Goal: Transaction & Acquisition: Purchase product/service

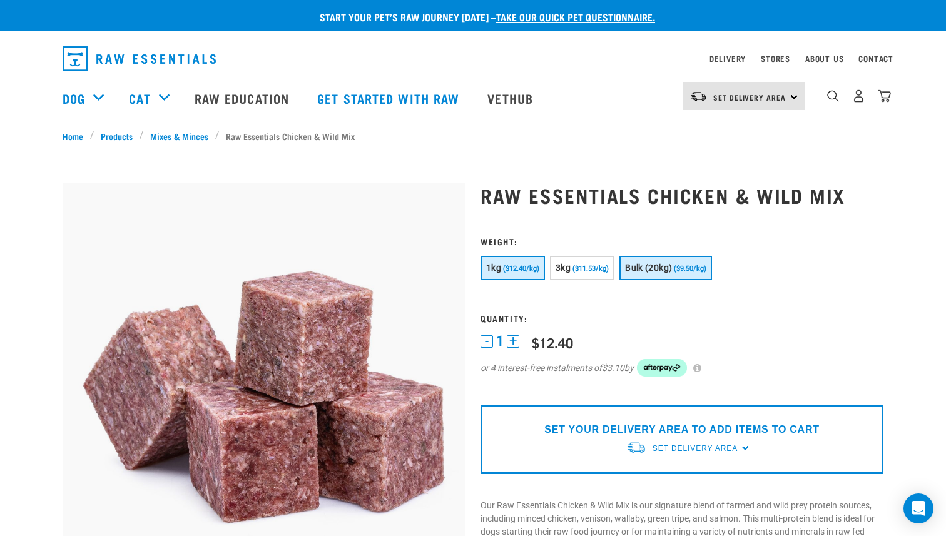
click at [667, 265] on span "Bulk (20kg)" at bounding box center [648, 268] width 47 height 10
click at [510, 270] on span "($12.40/kg)" at bounding box center [521, 269] width 36 height 8
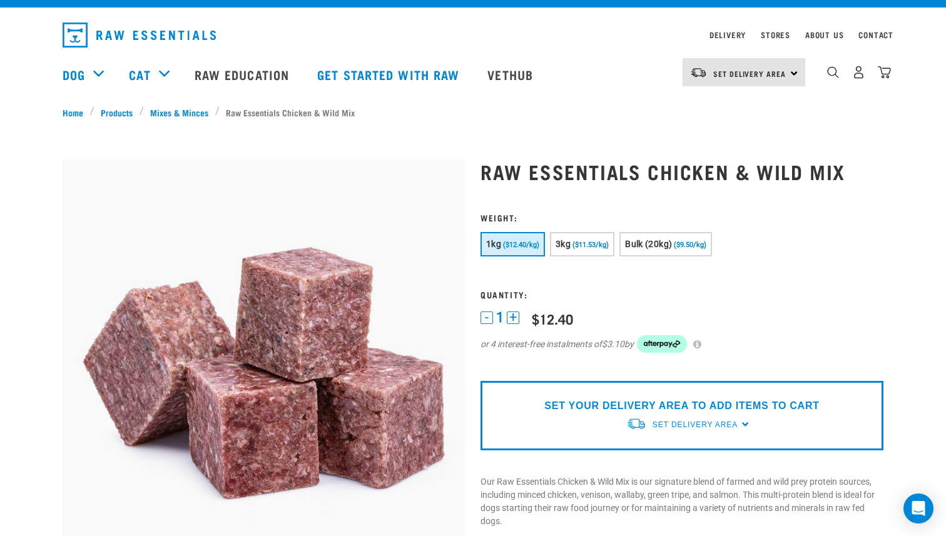
scroll to position [16, 0]
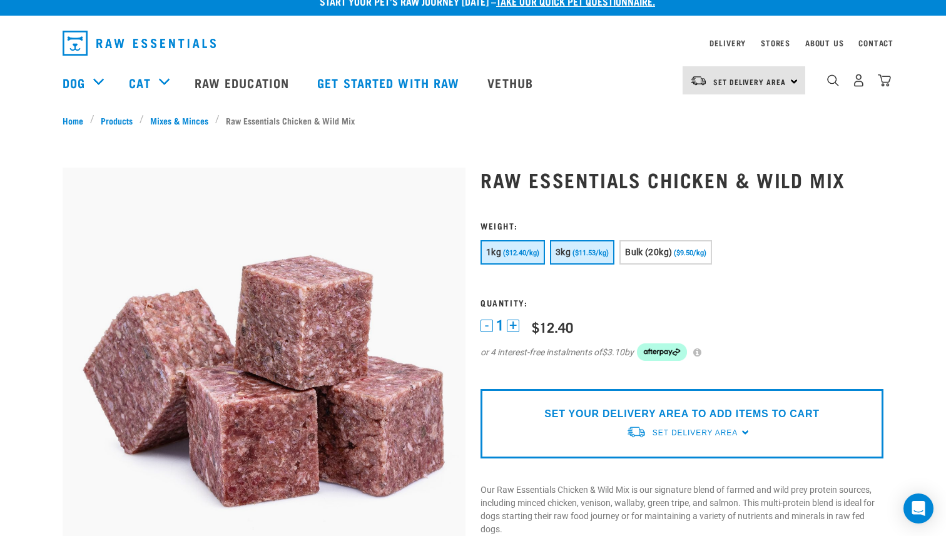
click at [572, 253] on button "3kg ($11.53/kg)" at bounding box center [582, 252] width 64 height 24
click at [660, 253] on span "Bulk (20kg)" at bounding box center [648, 252] width 47 height 10
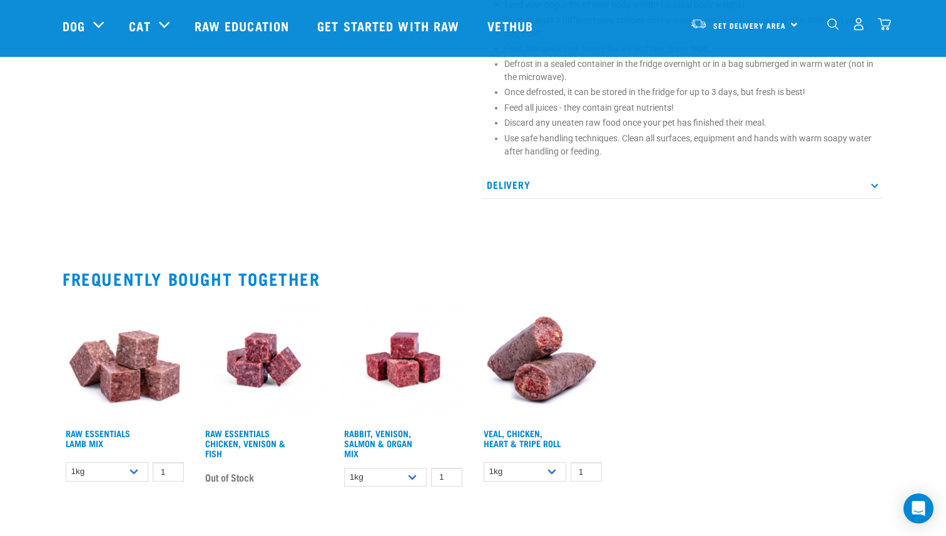
scroll to position [1001, 0]
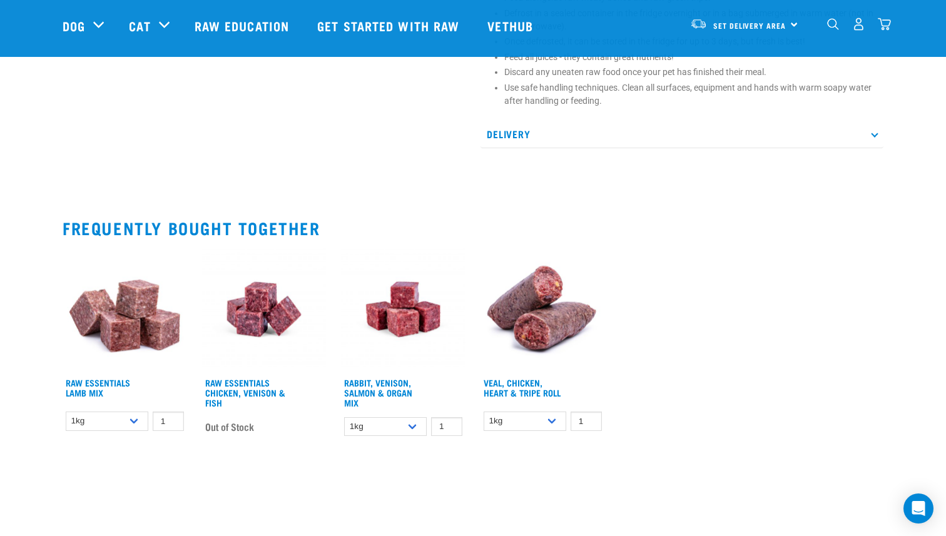
click at [684, 146] on p "Delivery" at bounding box center [681, 134] width 403 height 28
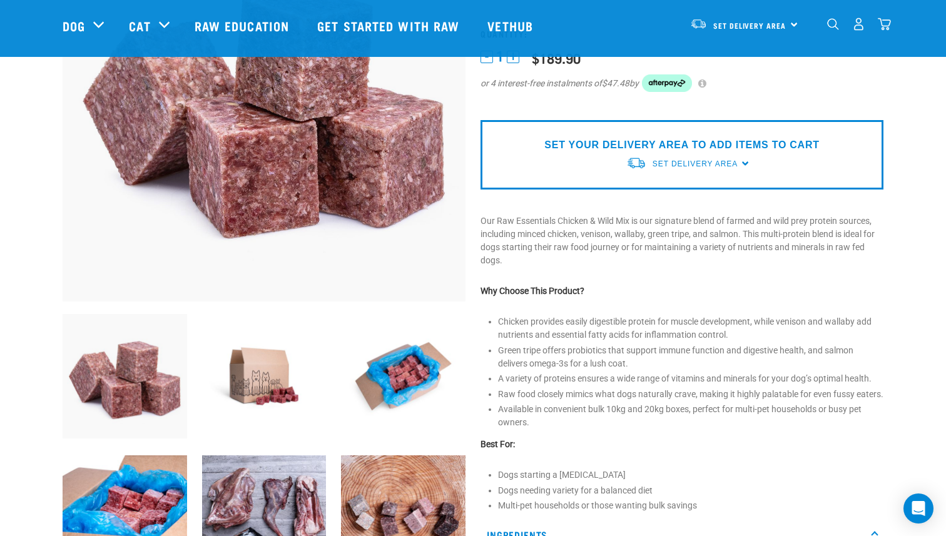
scroll to position [190, 0]
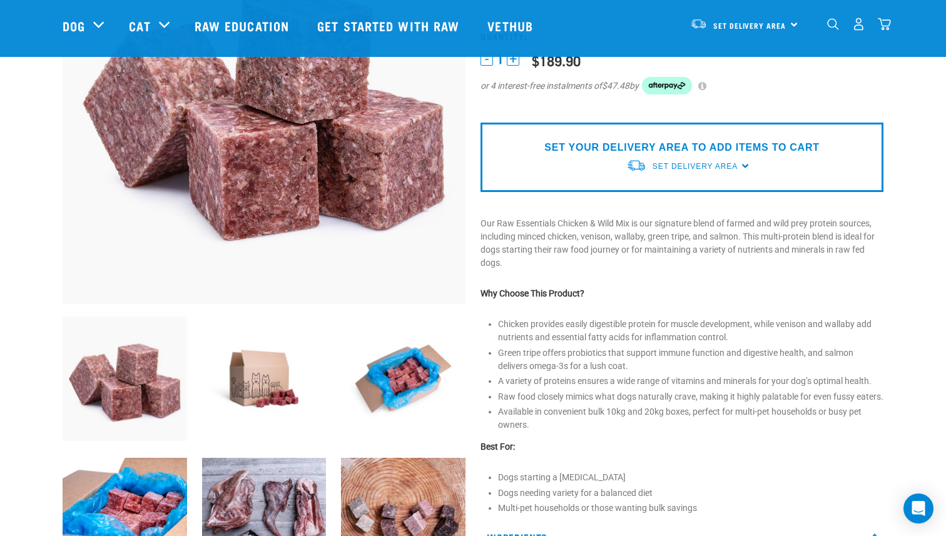
click at [710, 153] on p "SET YOUR DELIVERY AREA TO ADD ITEMS TO CART" at bounding box center [681, 147] width 275 height 15
click at [705, 167] on span "Set Delivery Area" at bounding box center [694, 166] width 85 height 9
click at [674, 196] on link "[GEOGRAPHIC_DATA]" at bounding box center [688, 195] width 124 height 21
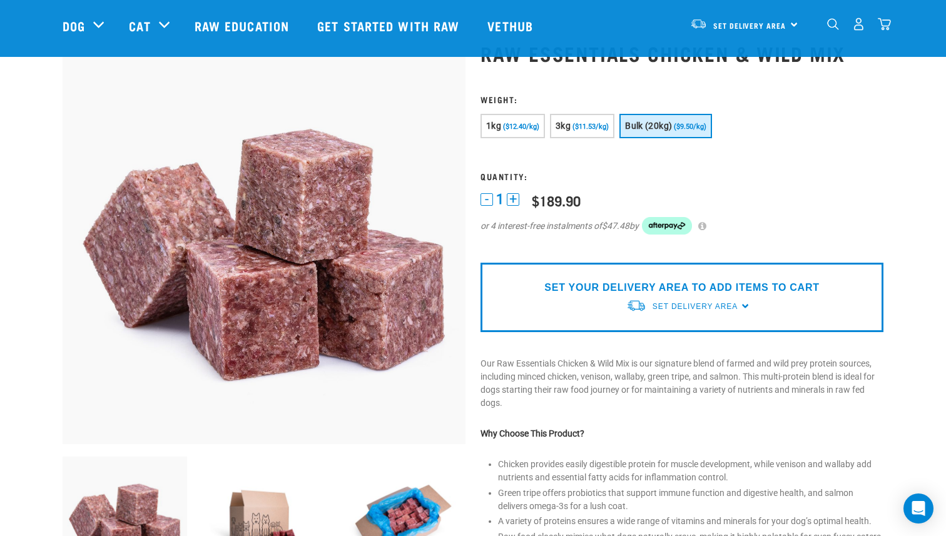
scroll to position [53, 0]
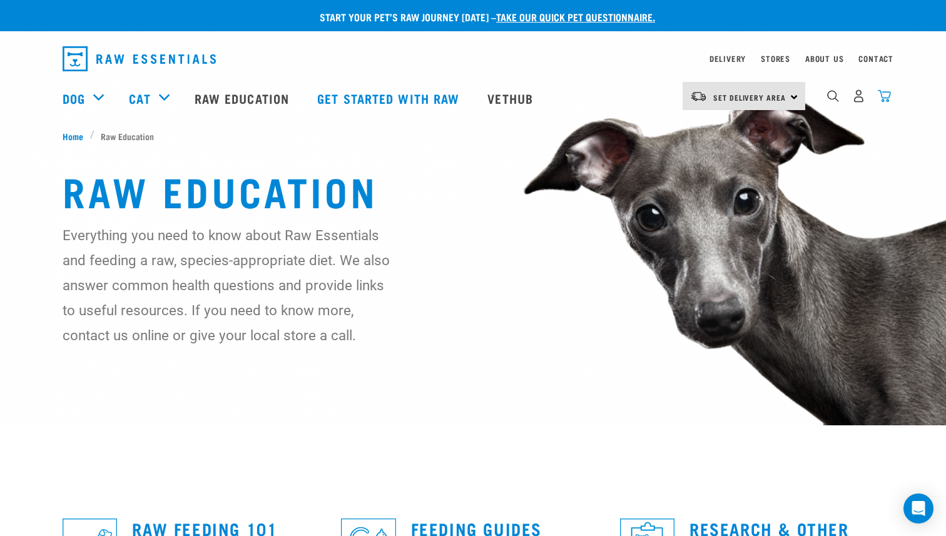
click at [889, 96] on img "dropdown navigation" at bounding box center [884, 95] width 13 height 13
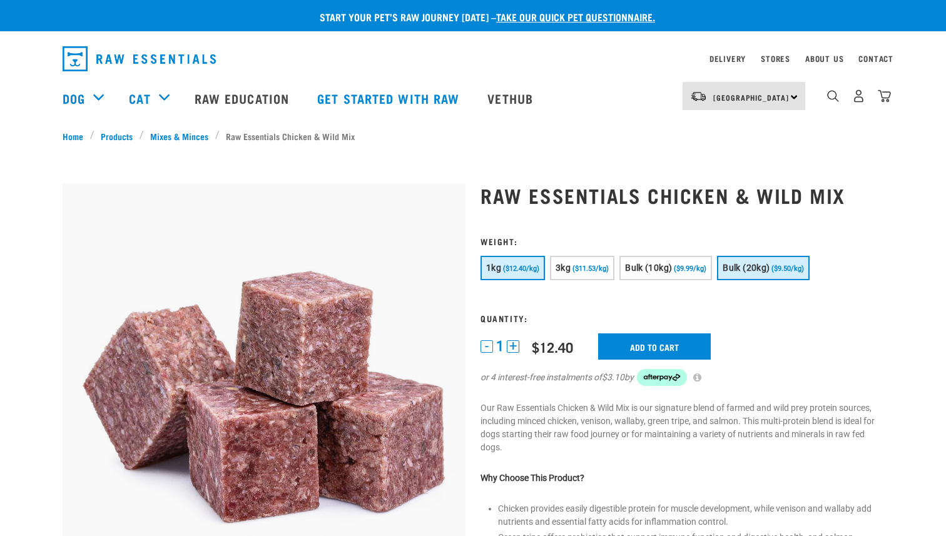
click at [762, 266] on span "Bulk (20kg)" at bounding box center [745, 268] width 47 height 10
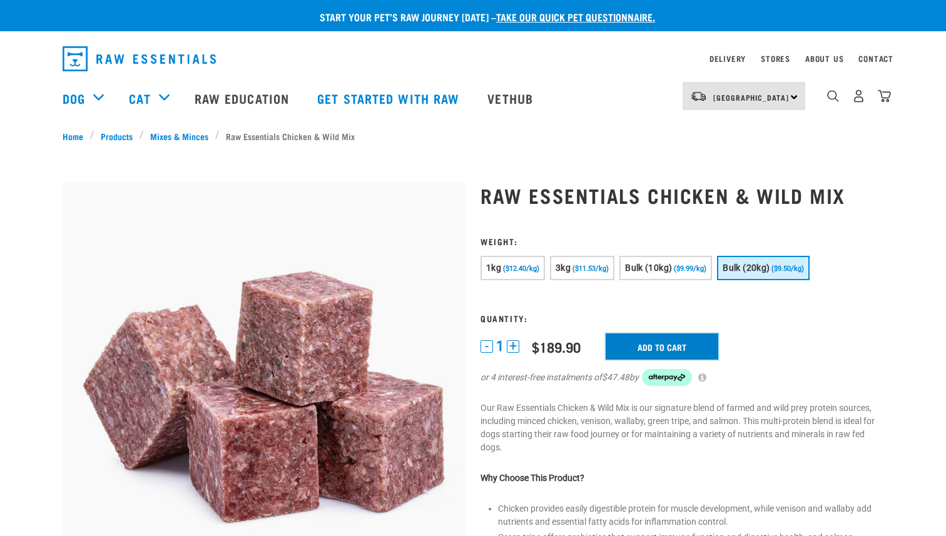
click at [657, 345] on input "Add to cart" at bounding box center [661, 346] width 113 height 26
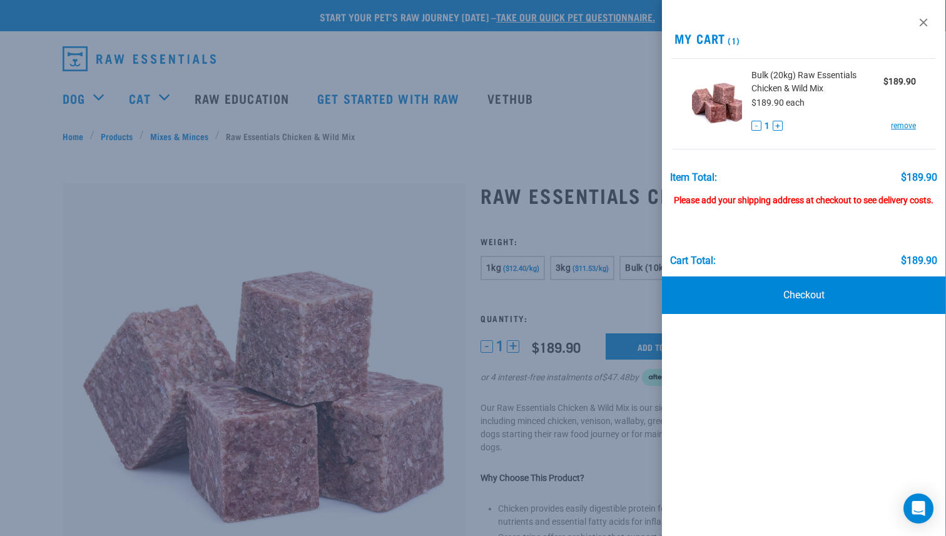
click at [480, 137] on div at bounding box center [473, 268] width 946 height 536
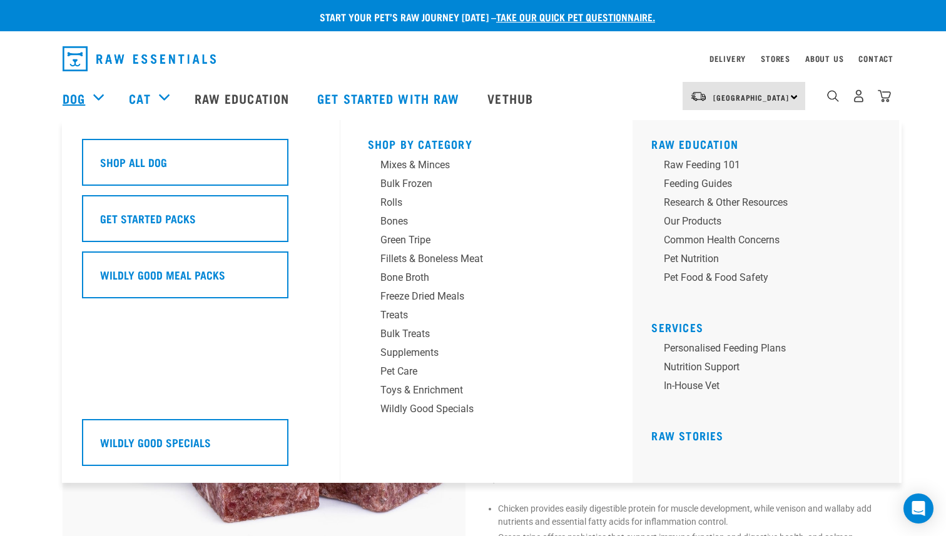
click at [83, 93] on link "Dog" at bounding box center [74, 98] width 23 height 19
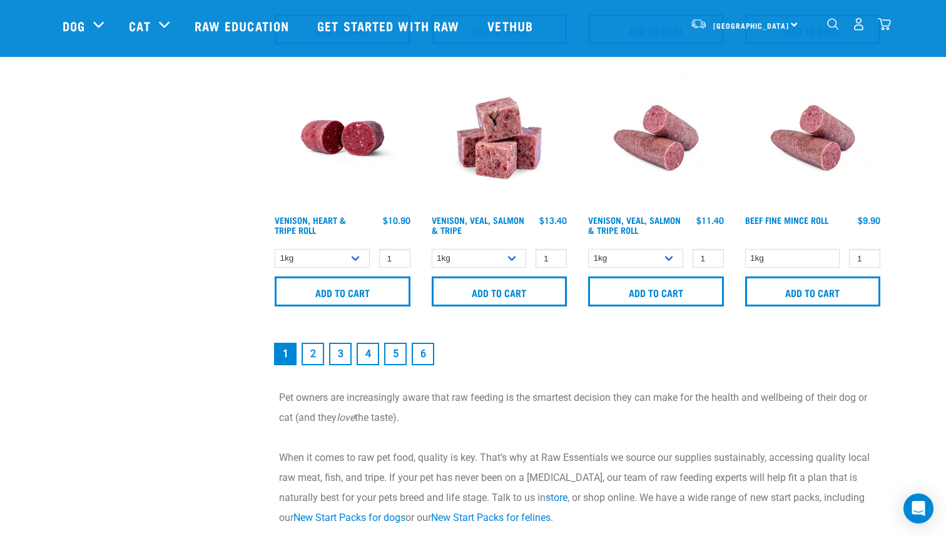
scroll to position [1728, 0]
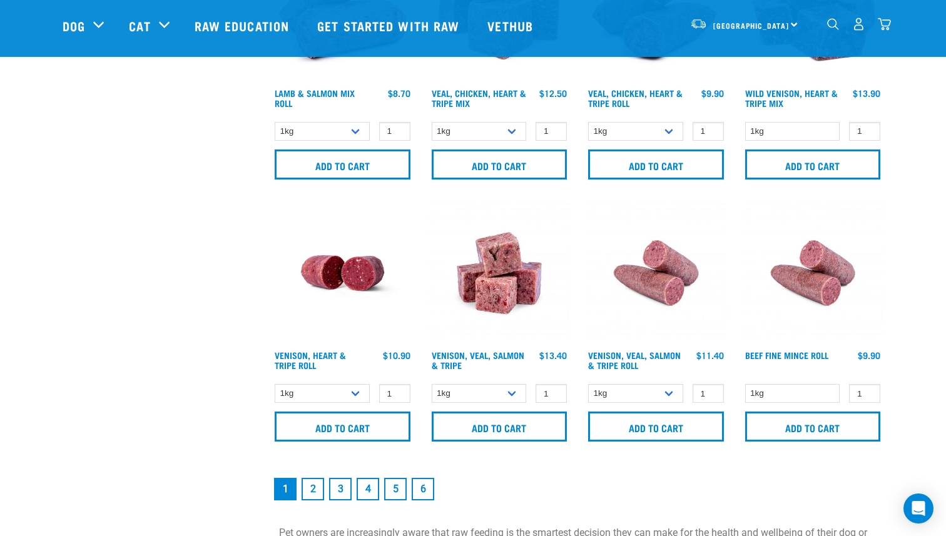
click at [310, 483] on link "2" at bounding box center [312, 489] width 23 height 23
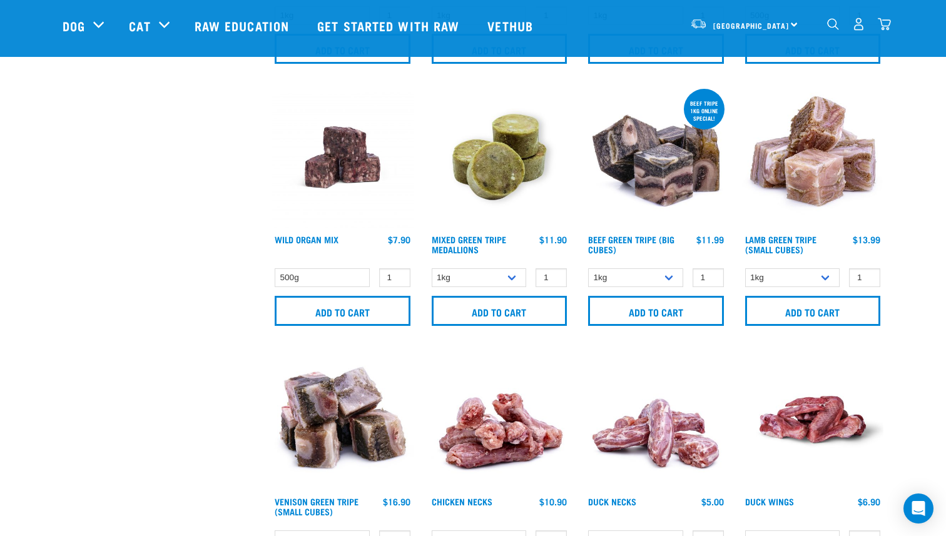
scroll to position [1591, 0]
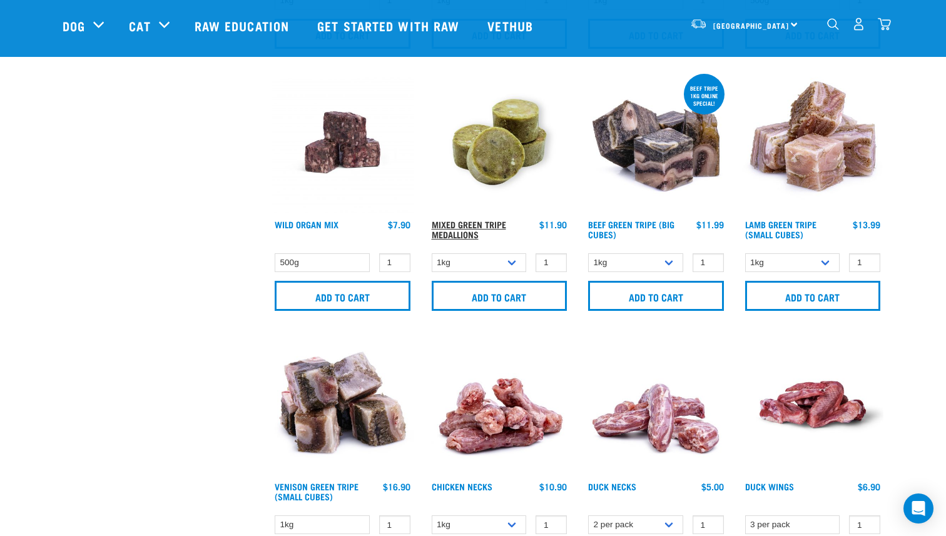
click at [472, 222] on link "Mixed Green Tripe Medallions" at bounding box center [469, 229] width 74 height 14
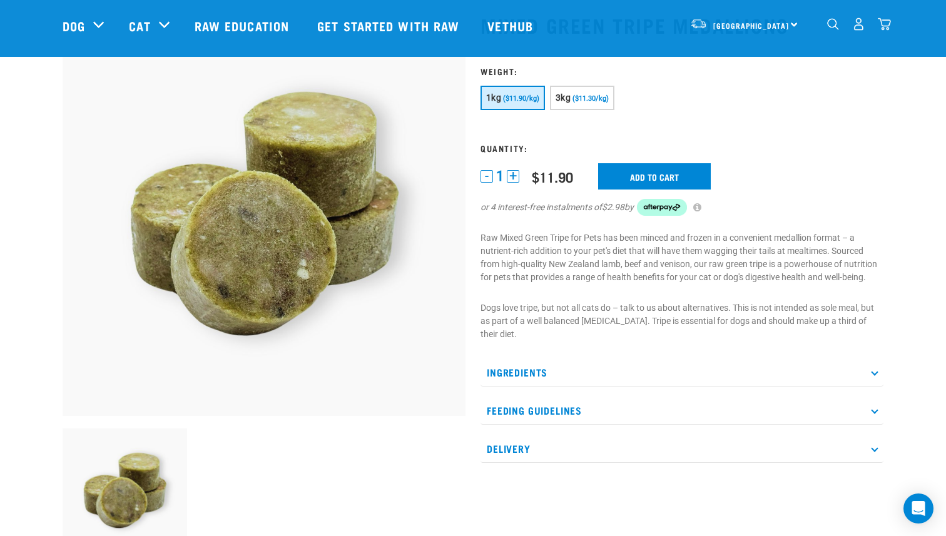
scroll to position [92, 0]
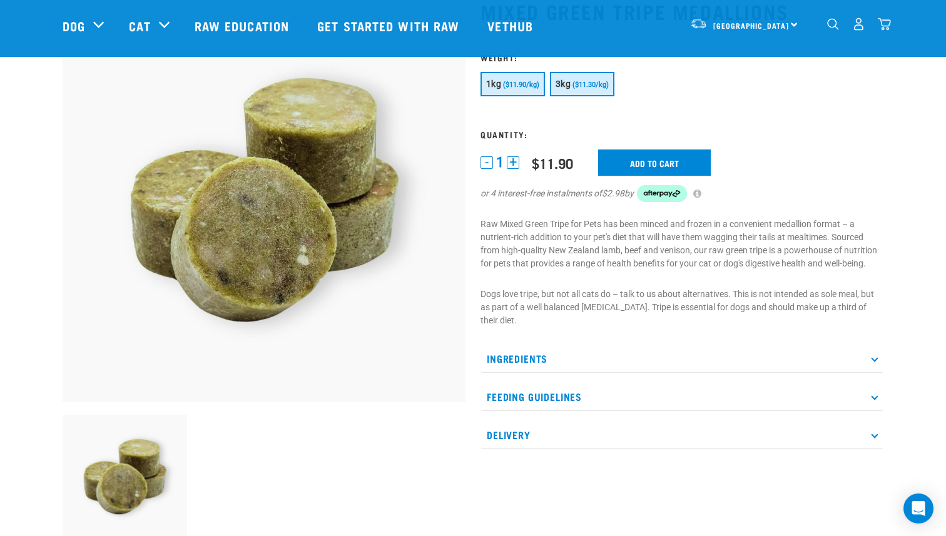
click at [589, 84] on span "($11.30/kg)" at bounding box center [590, 85] width 36 height 8
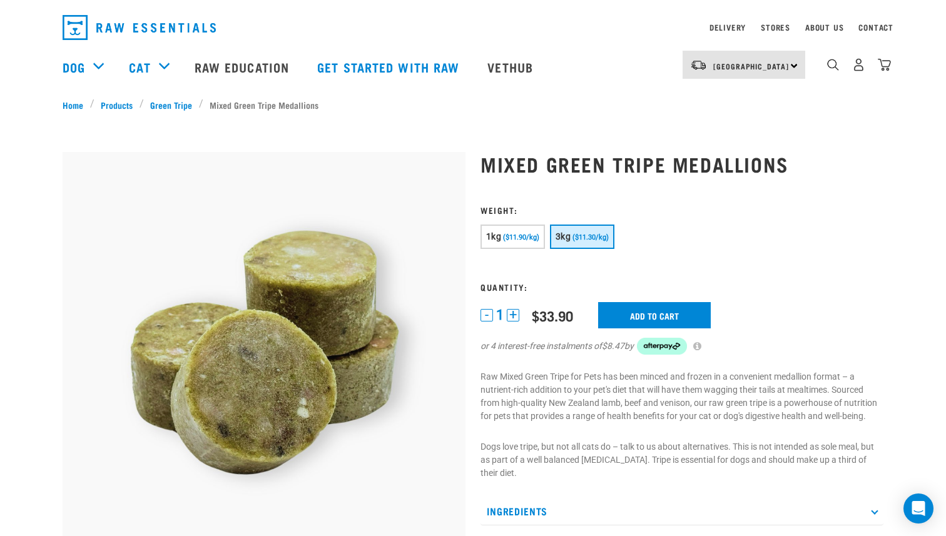
scroll to position [17, 0]
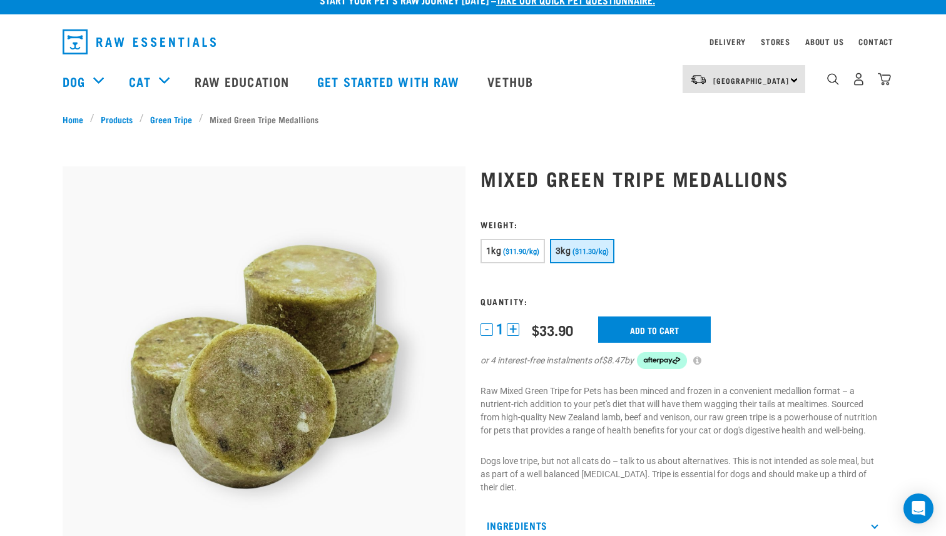
click at [514, 330] on button "+" at bounding box center [513, 329] width 13 height 13
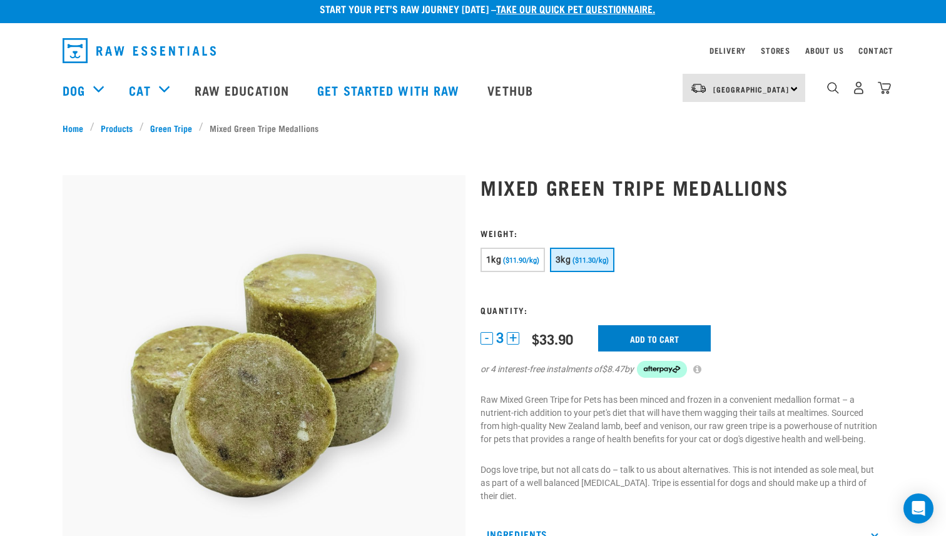
scroll to position [0, 0]
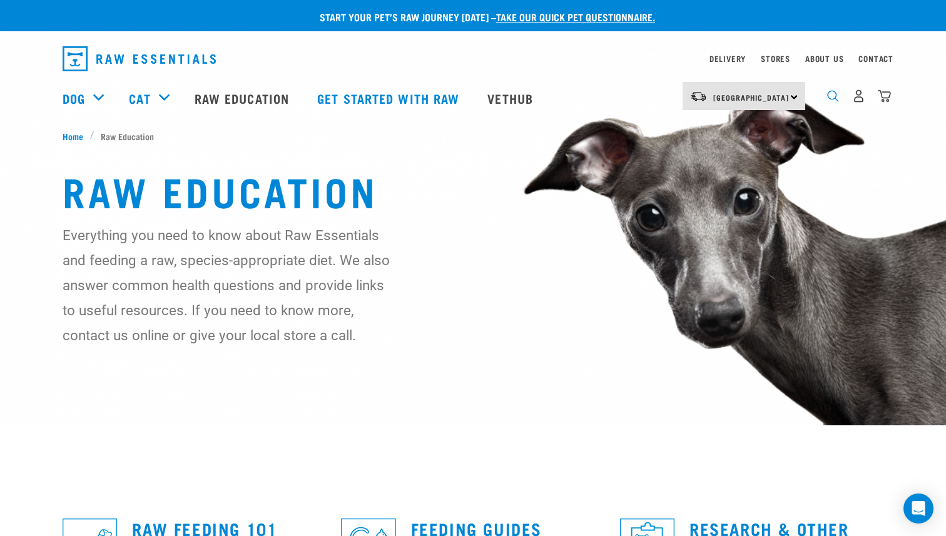
click at [834, 98] on img "dropdown navigation" at bounding box center [833, 96] width 12 height 12
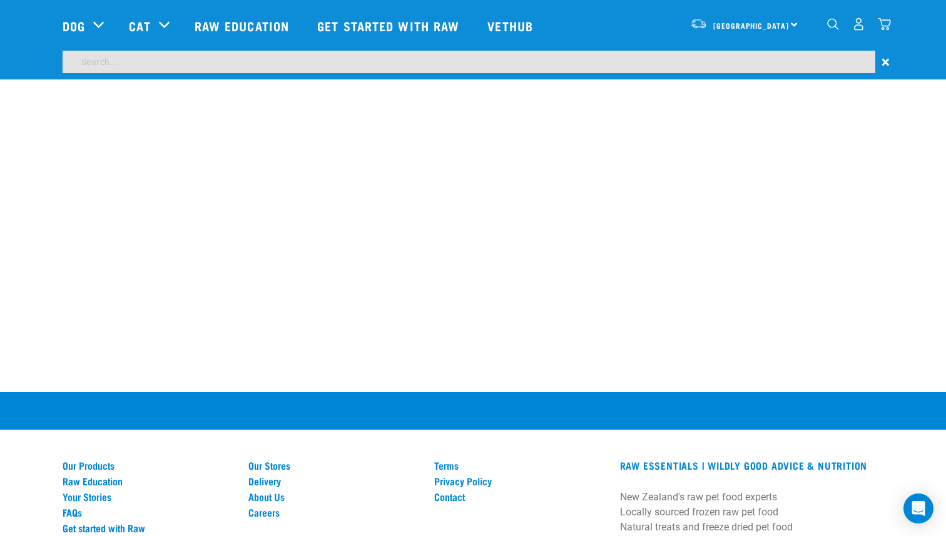
scroll to position [968, 0]
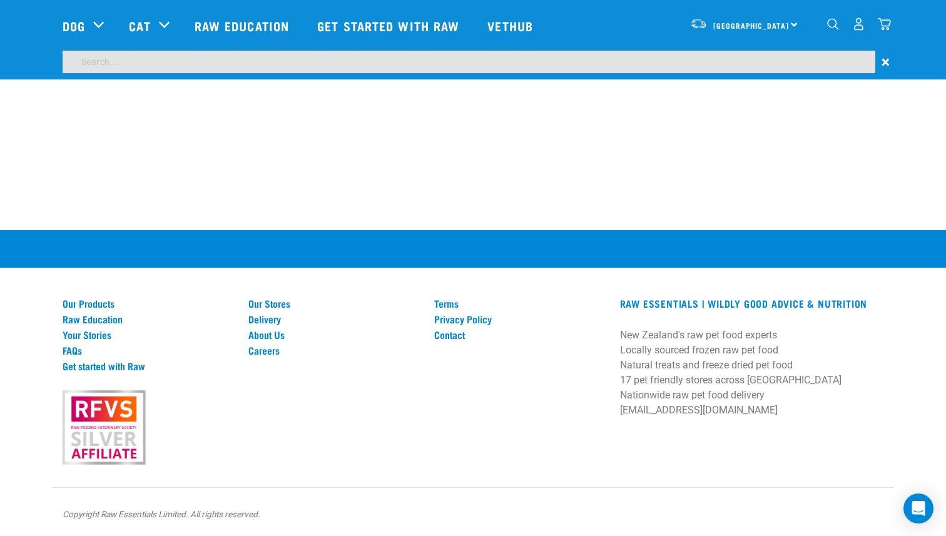
click at [413, 59] on input "search" at bounding box center [469, 62] width 812 height 23
type input "chicken and wild"
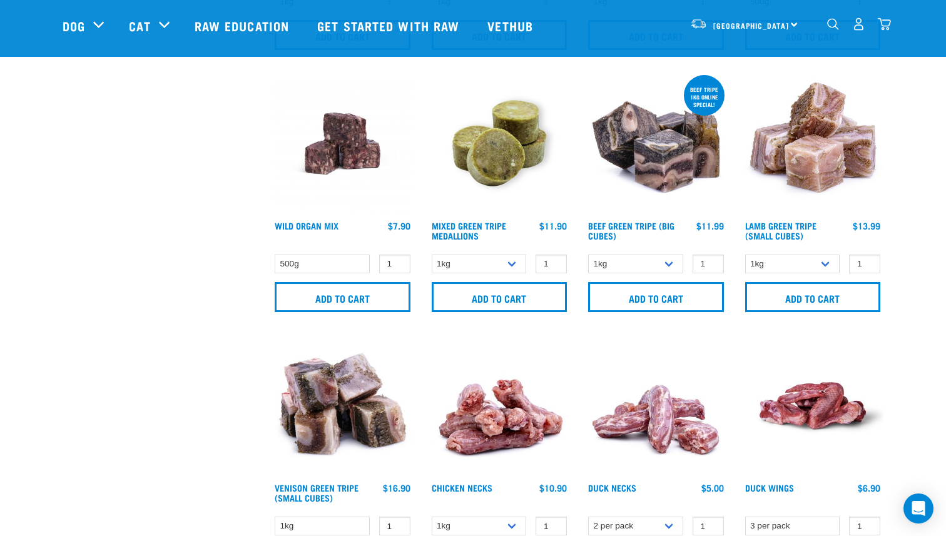
scroll to position [1584, 0]
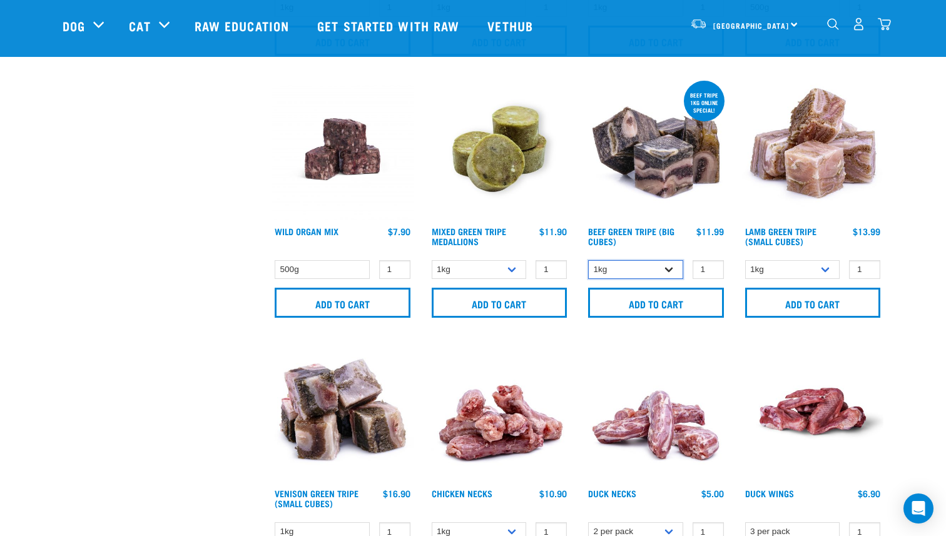
click at [669, 268] on select "1kg 3kg" at bounding box center [635, 269] width 95 height 19
click at [824, 265] on select "1kg 3kg" at bounding box center [792, 269] width 95 height 19
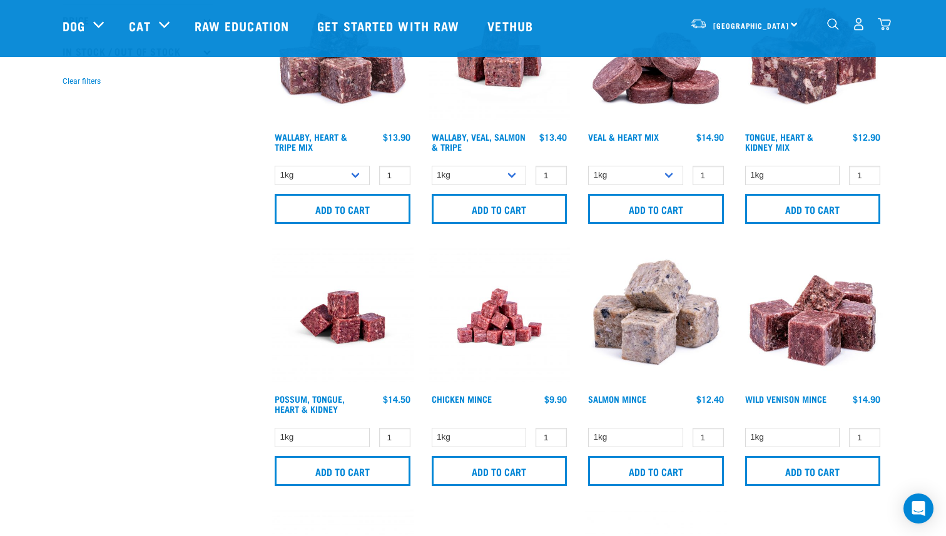
scroll to position [288, 0]
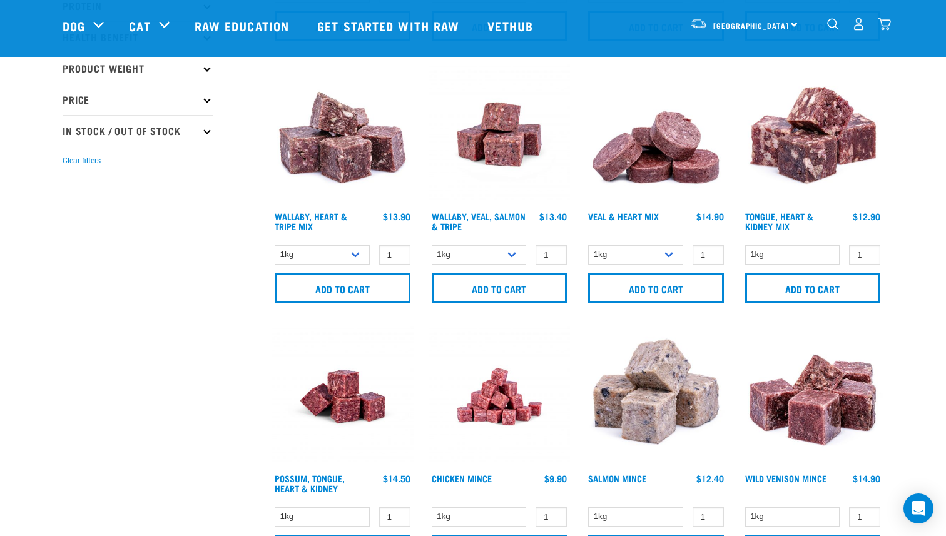
click at [827, 30] on img "dropdown navigation" at bounding box center [833, 24] width 12 height 12
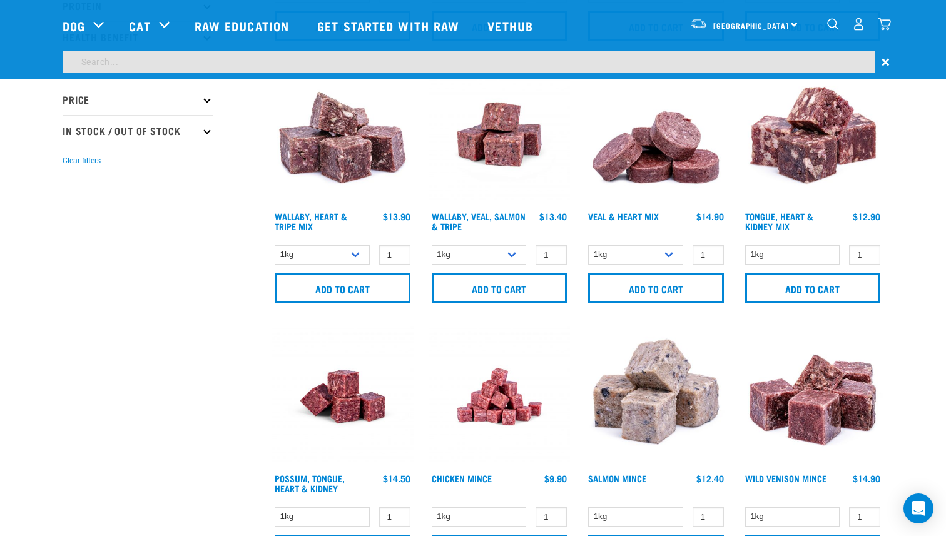
click at [565, 63] on input "search" at bounding box center [469, 62] width 812 height 23
type input "tripe"
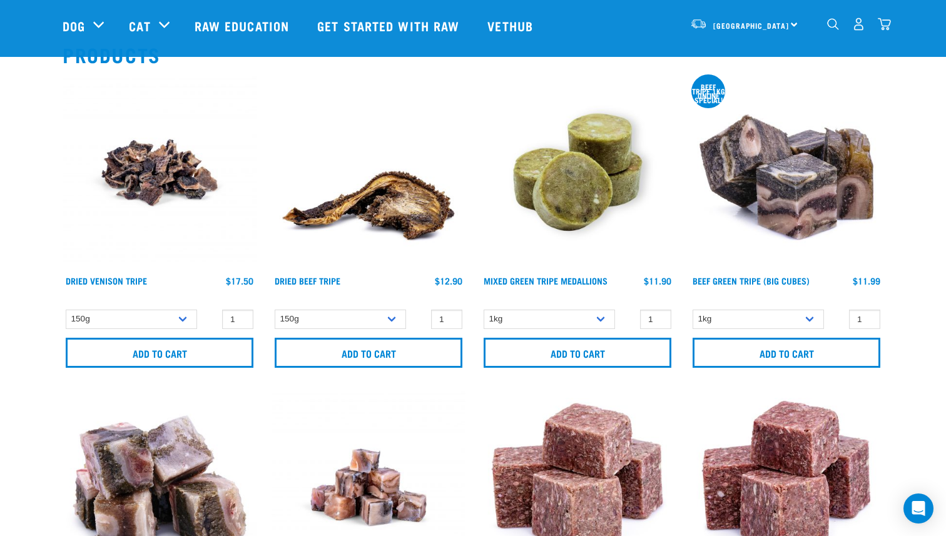
scroll to position [109, 0]
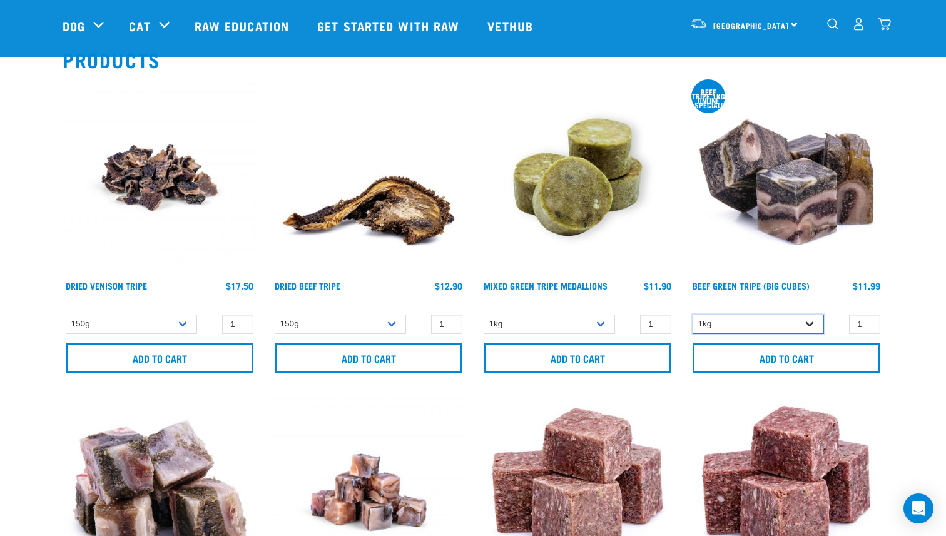
click at [801, 323] on select "1kg 3kg" at bounding box center [757, 324] width 131 height 19
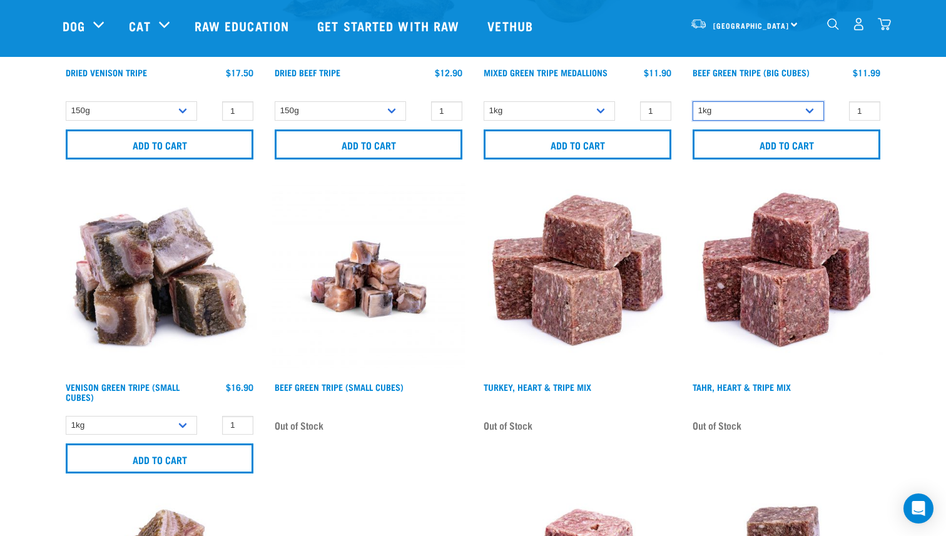
scroll to position [336, 0]
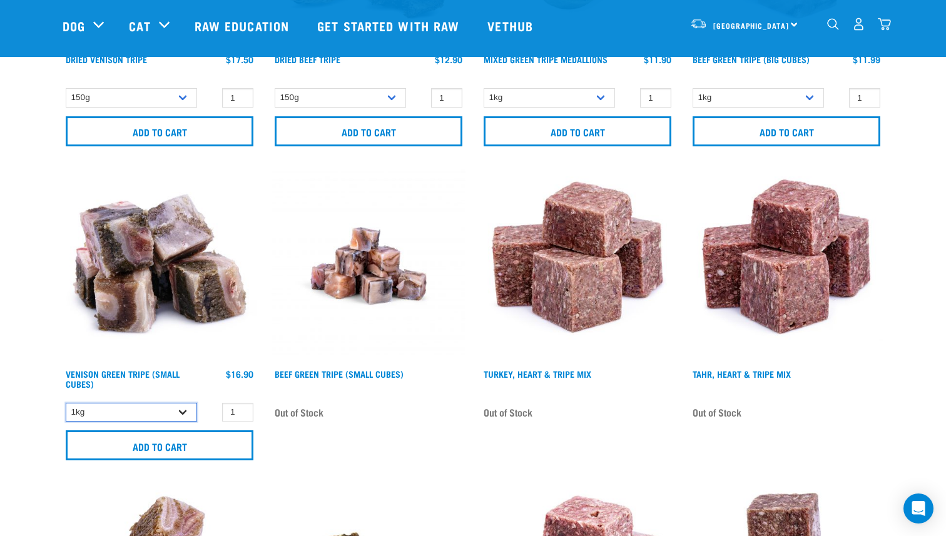
click at [173, 411] on select "1kg" at bounding box center [131, 412] width 131 height 19
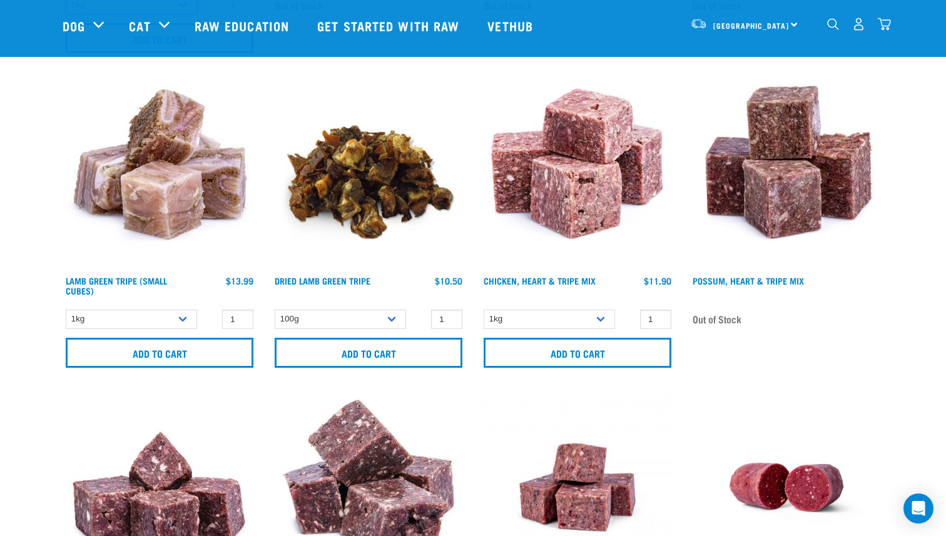
scroll to position [744, 0]
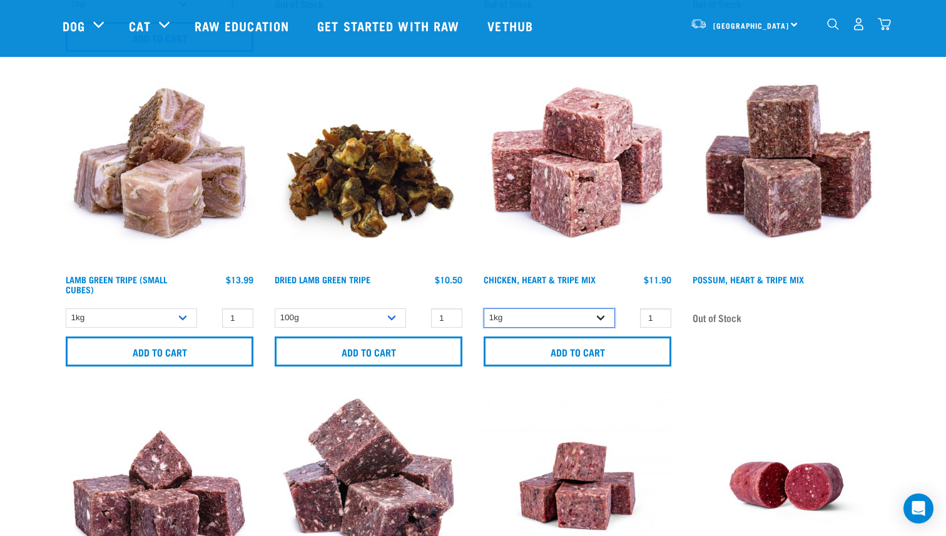
click at [599, 315] on select "1kg 3kg" at bounding box center [548, 317] width 131 height 19
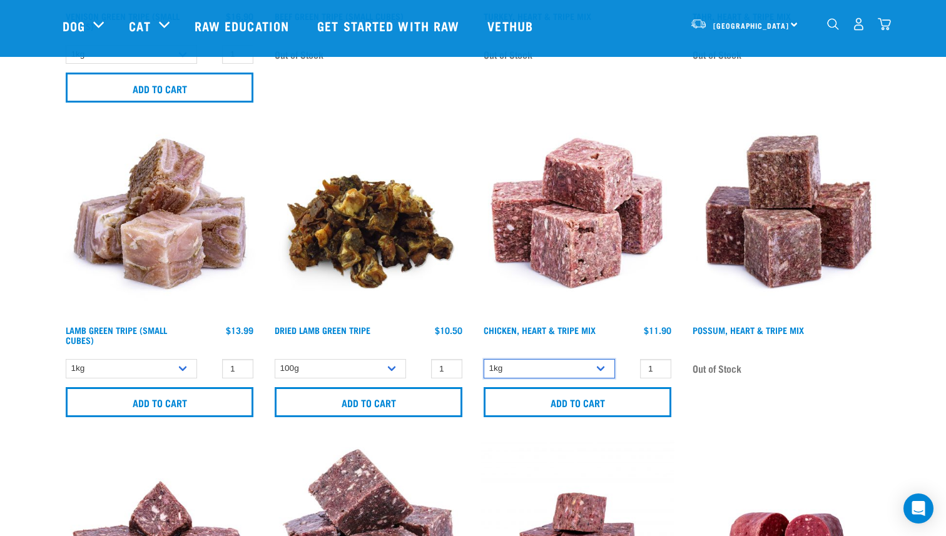
scroll to position [687, 0]
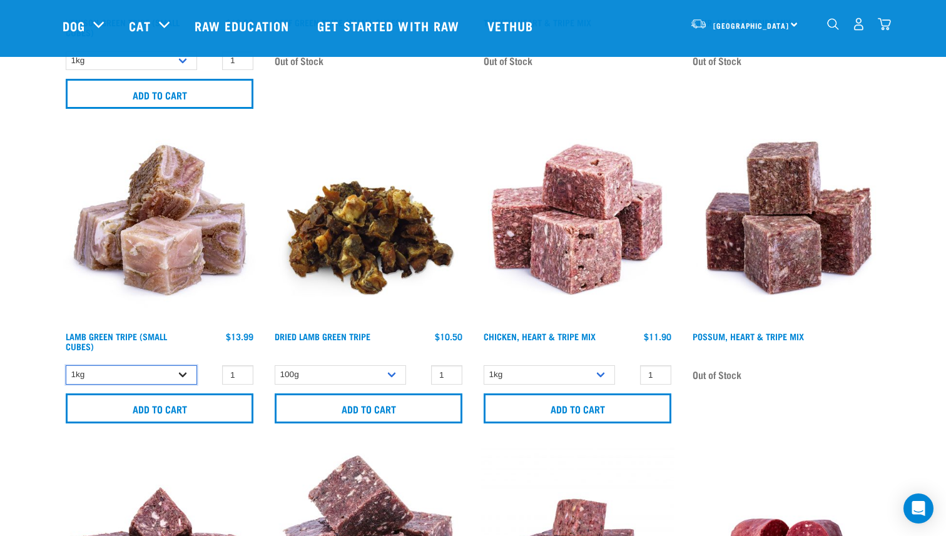
click at [158, 372] on select "1kg 3kg" at bounding box center [131, 374] width 131 height 19
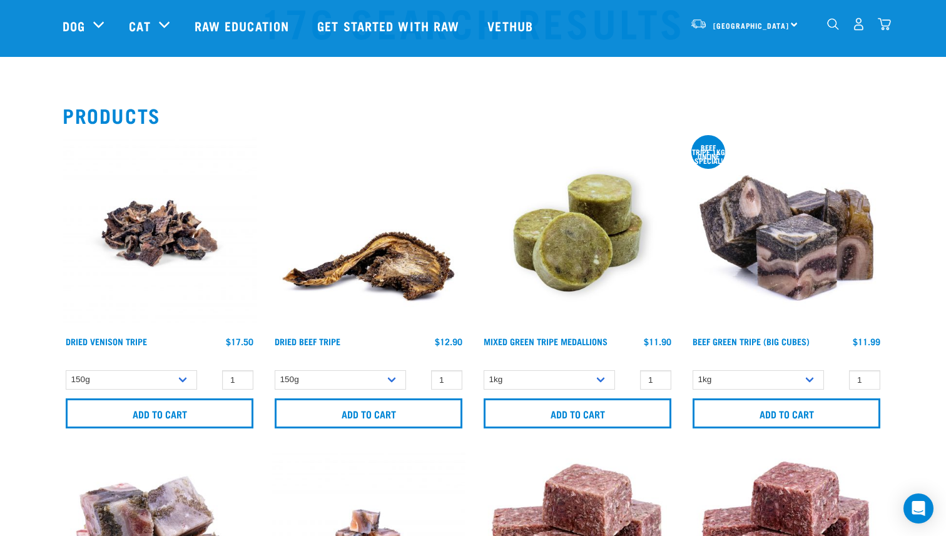
scroll to position [47, 0]
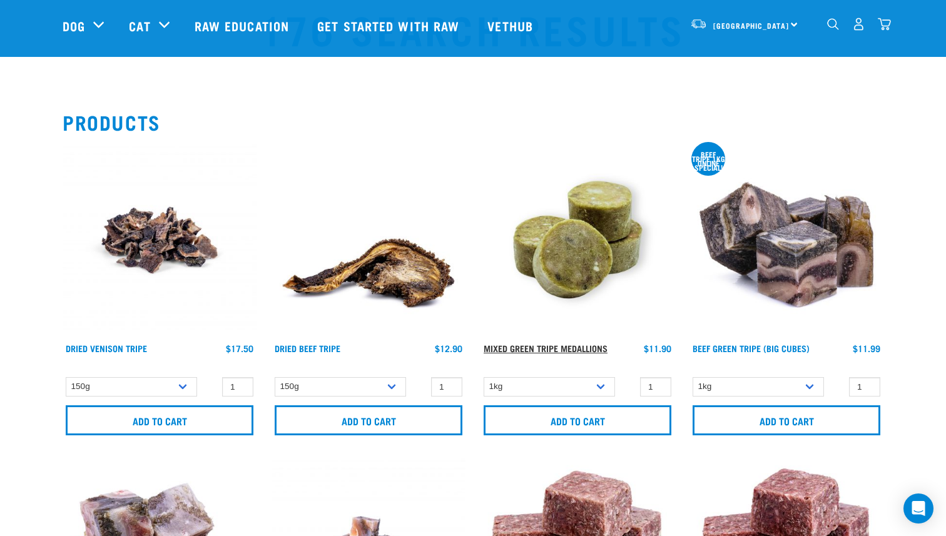
click at [545, 348] on link "Mixed Green Tripe Medallions" at bounding box center [545, 348] width 124 height 4
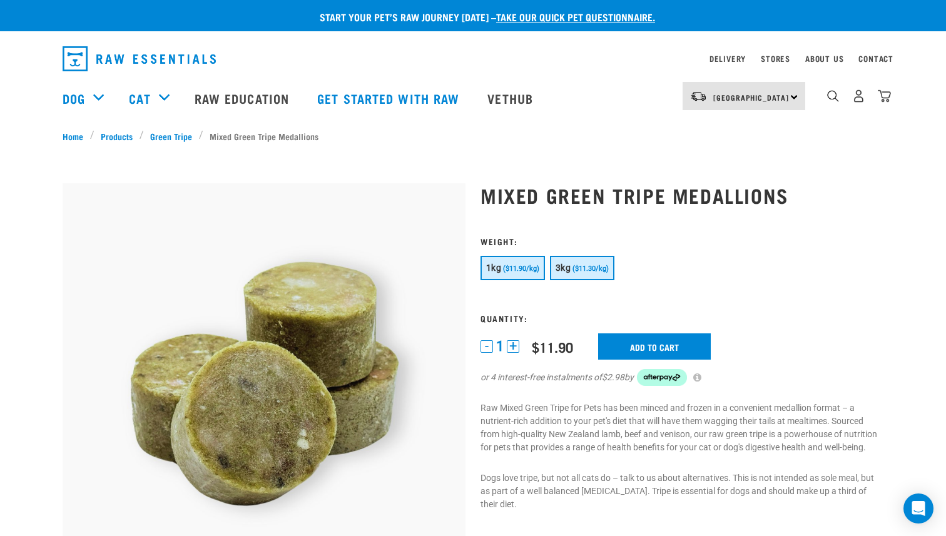
click at [588, 269] on span "($11.30/kg)" at bounding box center [590, 269] width 36 height 8
click at [512, 348] on button "+" at bounding box center [513, 346] width 13 height 13
click at [684, 350] on input "Add to cart" at bounding box center [654, 346] width 113 height 26
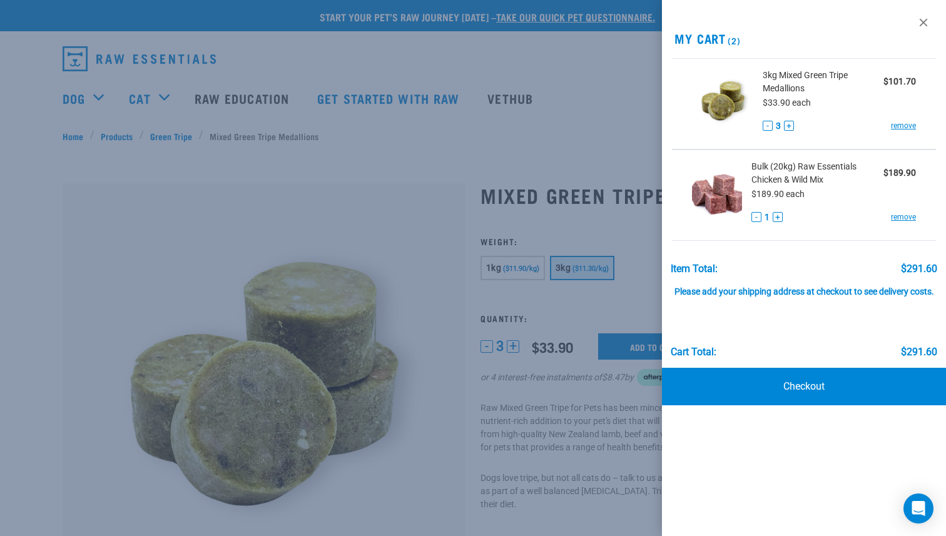
click at [798, 167] on span "Bulk (20kg) Raw Essentials Chicken & Wild Mix" at bounding box center [817, 173] width 132 height 26
click at [777, 167] on span "Bulk (20kg) Raw Essentials Chicken & Wild Mix" at bounding box center [817, 173] width 132 height 26
click at [767, 126] on button "-" at bounding box center [767, 126] width 10 height 10
click at [711, 37] on h2 "My Cart 3" at bounding box center [804, 38] width 284 height 14
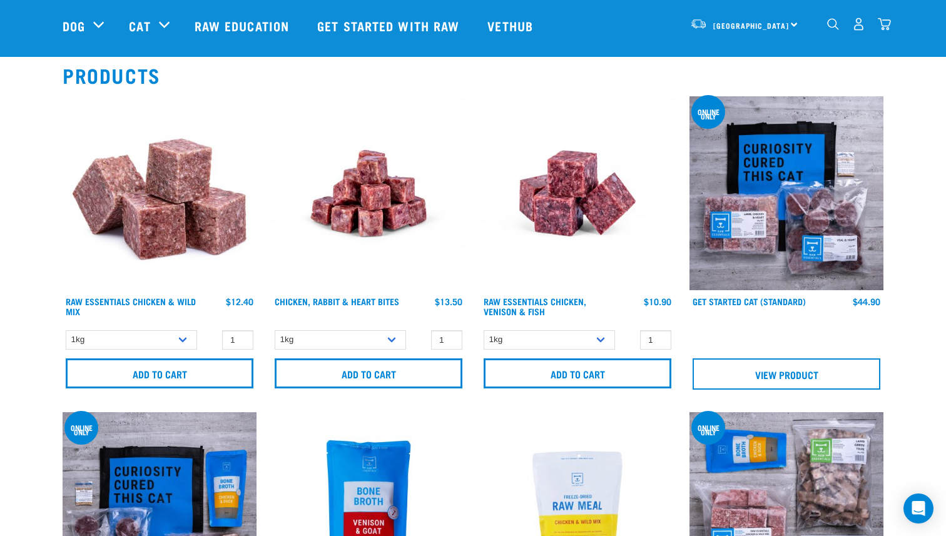
scroll to position [122, 0]
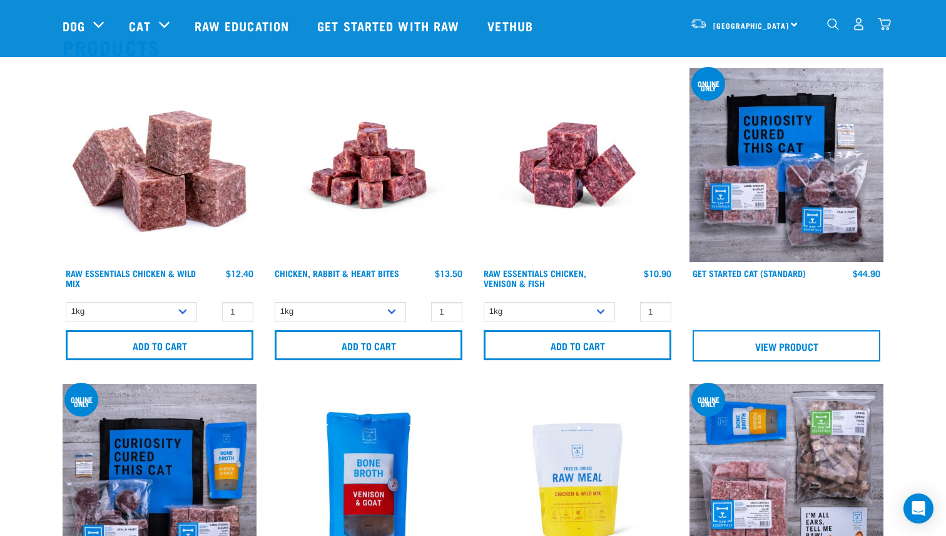
click at [174, 195] on img at bounding box center [160, 165] width 194 height 194
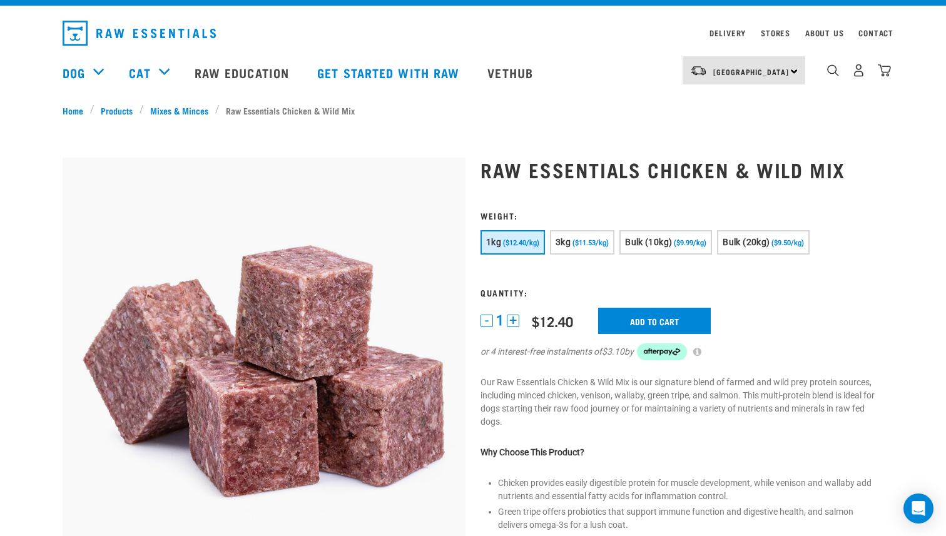
scroll to position [9, 0]
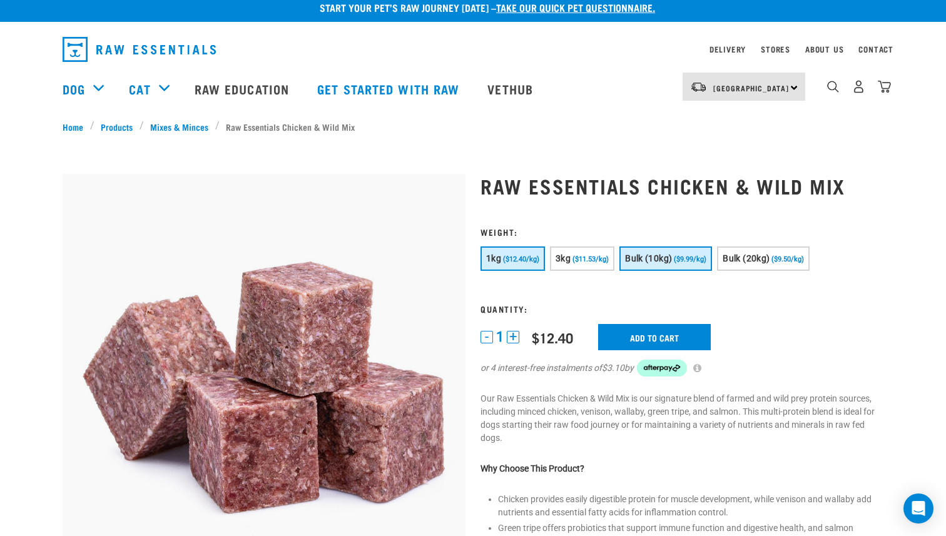
click at [666, 256] on span "Bulk (10kg)" at bounding box center [648, 258] width 47 height 10
click at [639, 336] on input "Add to cart" at bounding box center [654, 337] width 113 height 26
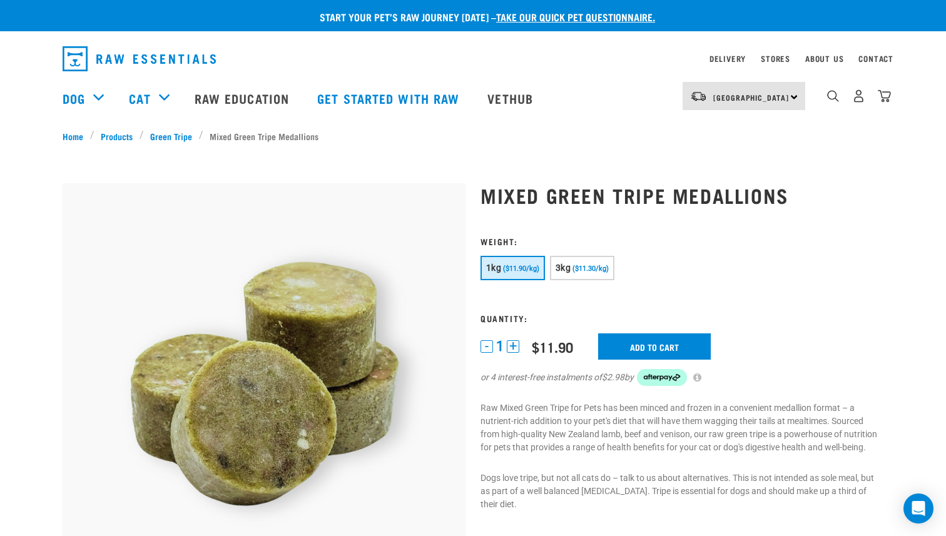
click at [876, 96] on div "3" at bounding box center [858, 96] width 64 height 28
click at [888, 96] on img "dropdown navigation" at bounding box center [884, 95] width 13 height 13
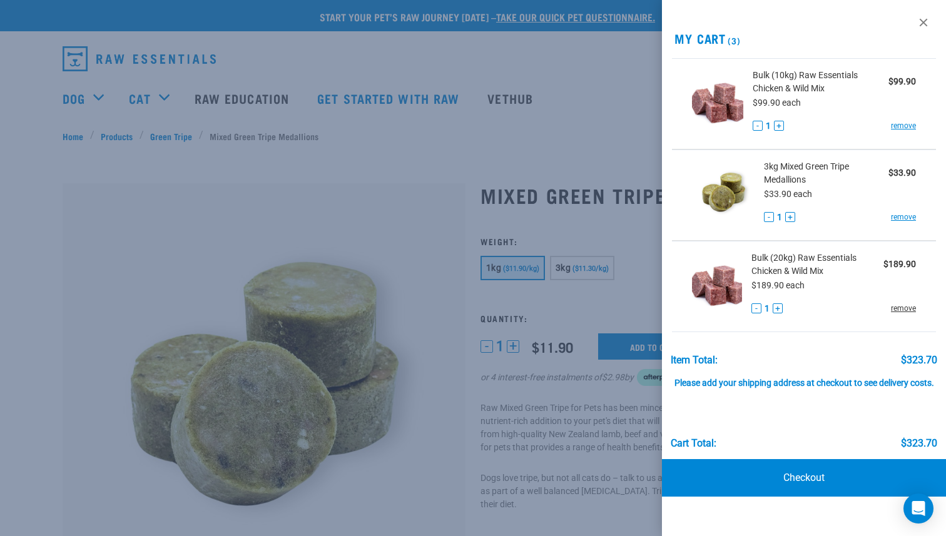
click at [908, 306] on link "remove" at bounding box center [903, 308] width 25 height 11
